Goal: Use online tool/utility: Utilize a website feature to perform a specific function

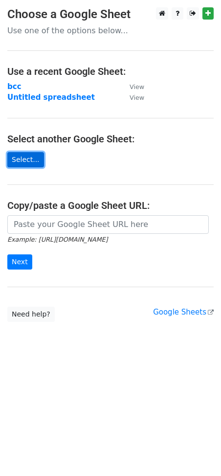
click at [20, 156] on link "Select..." at bounding box center [25, 159] width 37 height 15
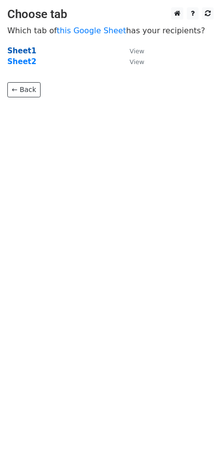
click at [15, 49] on strong "Sheet1" at bounding box center [21, 50] width 29 height 9
